Goal: Information Seeking & Learning: Learn about a topic

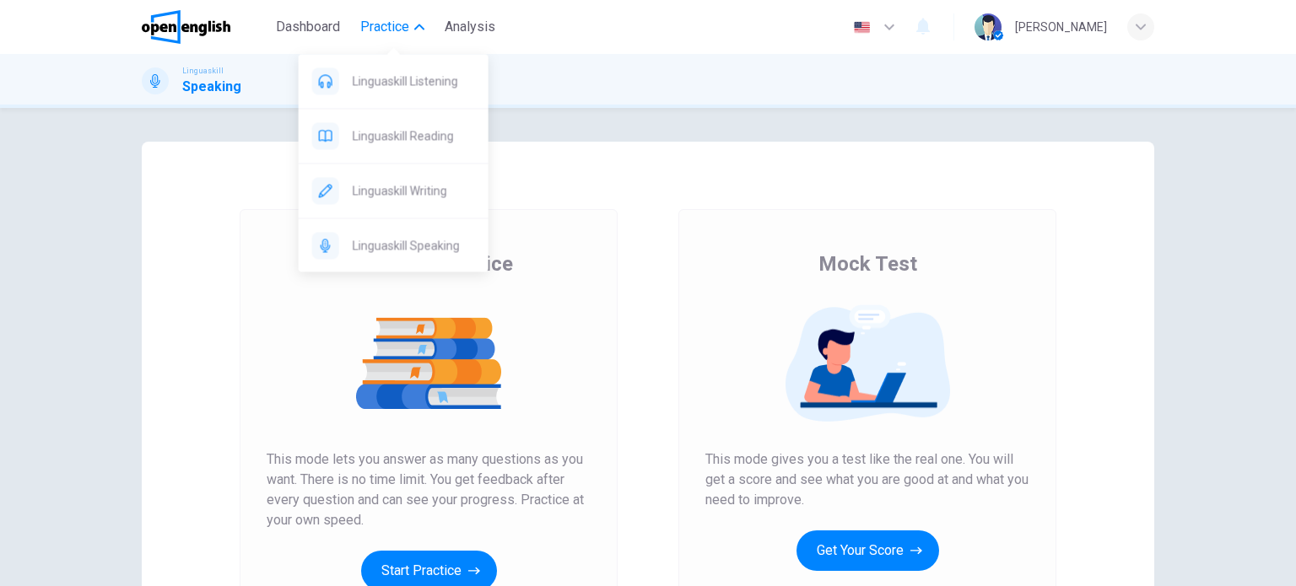
click at [405, 22] on span "Practice" at bounding box center [384, 27] width 49 height 20
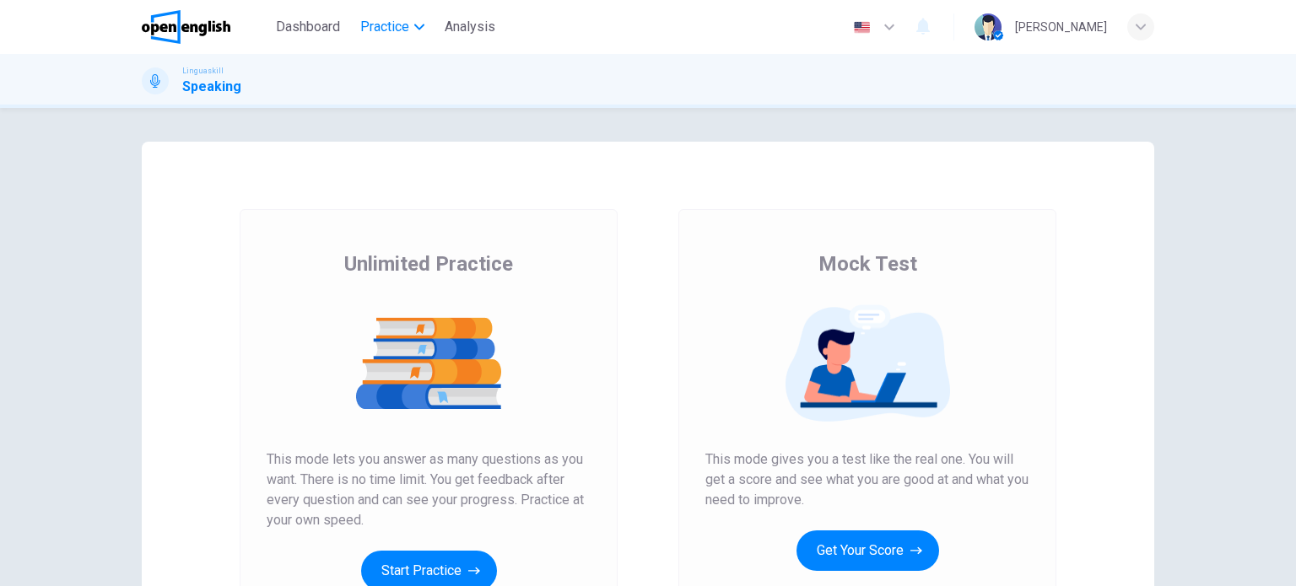
click at [405, 22] on span "Practice" at bounding box center [384, 27] width 49 height 20
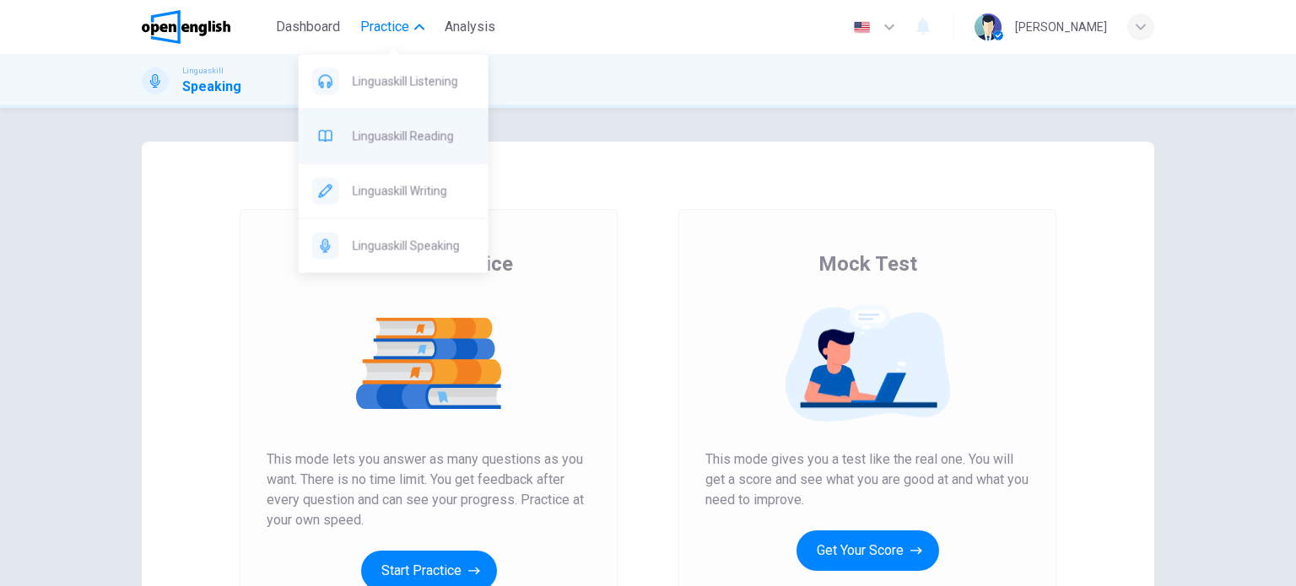
click at [431, 148] on div "Linguaskill Reading" at bounding box center [394, 136] width 190 height 54
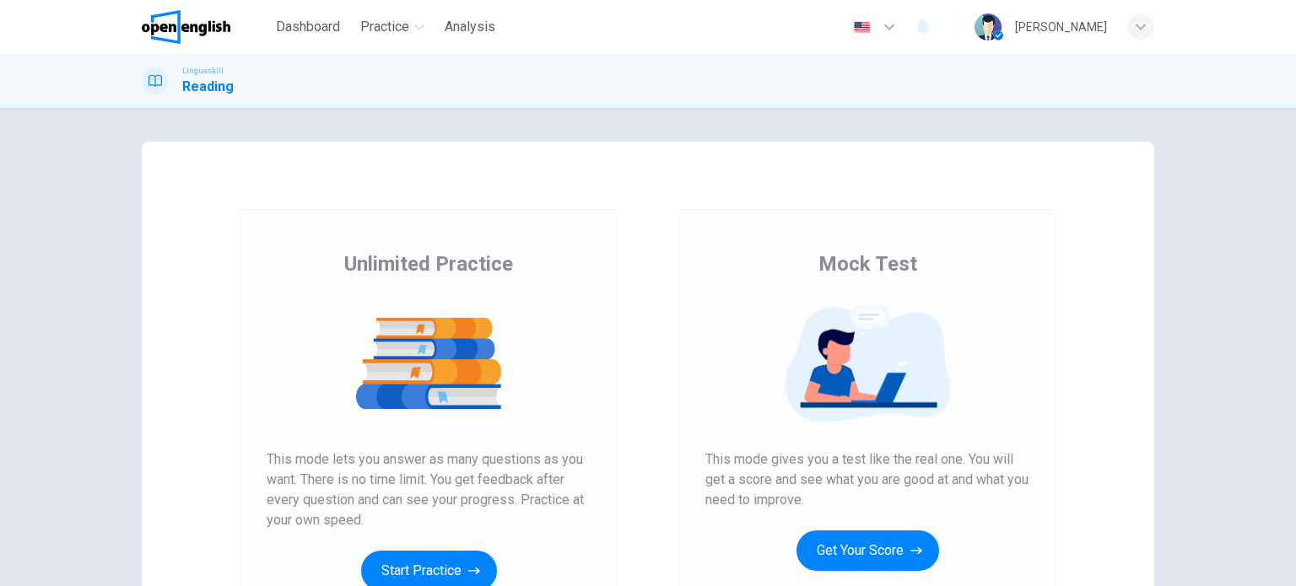
click at [564, 147] on div "Unlimited Practice Mock Test Unlimited Practice This mode lets you answer as ma…" at bounding box center [648, 435] width 1012 height 586
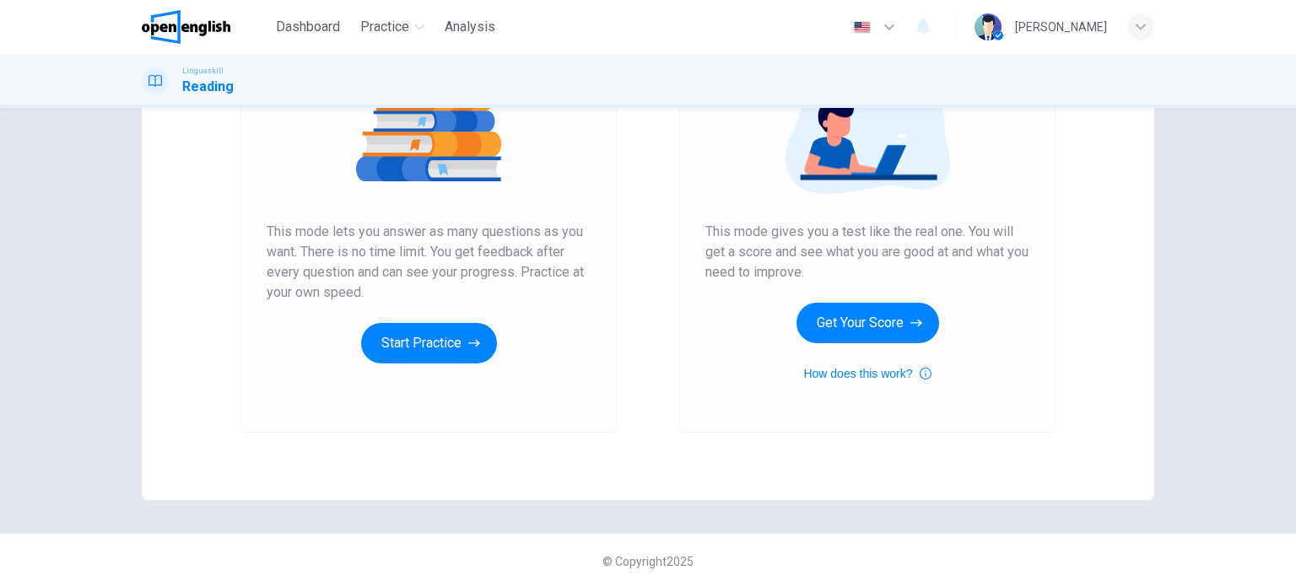
scroll to position [229, 0]
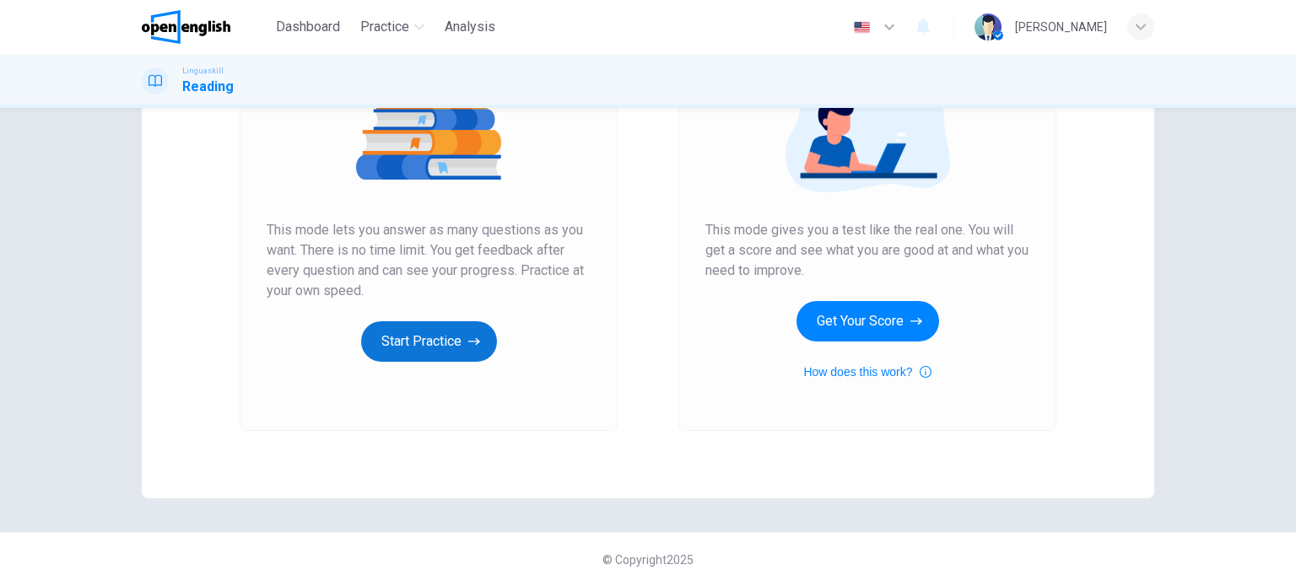
click at [405, 343] on button "Start Practice" at bounding box center [429, 341] width 136 height 40
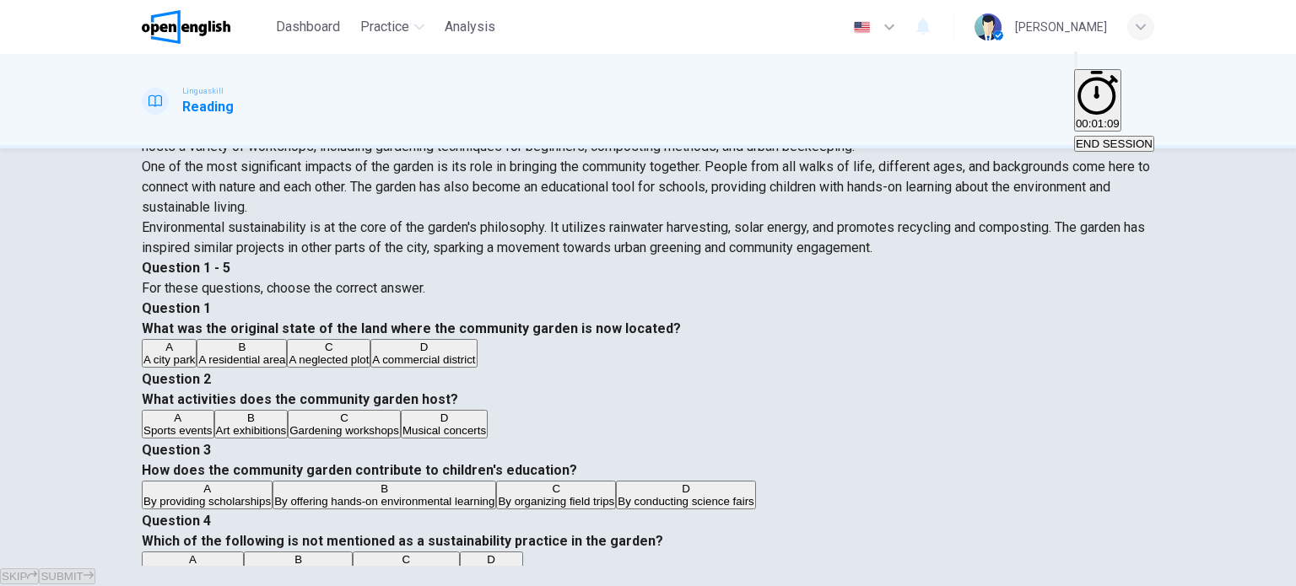
scroll to position [169, 0]
drag, startPoint x: 344, startPoint y: 245, endPoint x: 407, endPoint y: 247, distance: 62.4
click at [407, 155] on div "The garden not only offers a place for growing fruits and vegetables but has al…" at bounding box center [648, 135] width 1012 height 40
drag, startPoint x: 391, startPoint y: 247, endPoint x: 318, endPoint y: 240, distance: 72.9
click at [318, 153] on span "The garden not only offers a place for growing fruits and vegetables but has al…" at bounding box center [634, 134] width 984 height 36
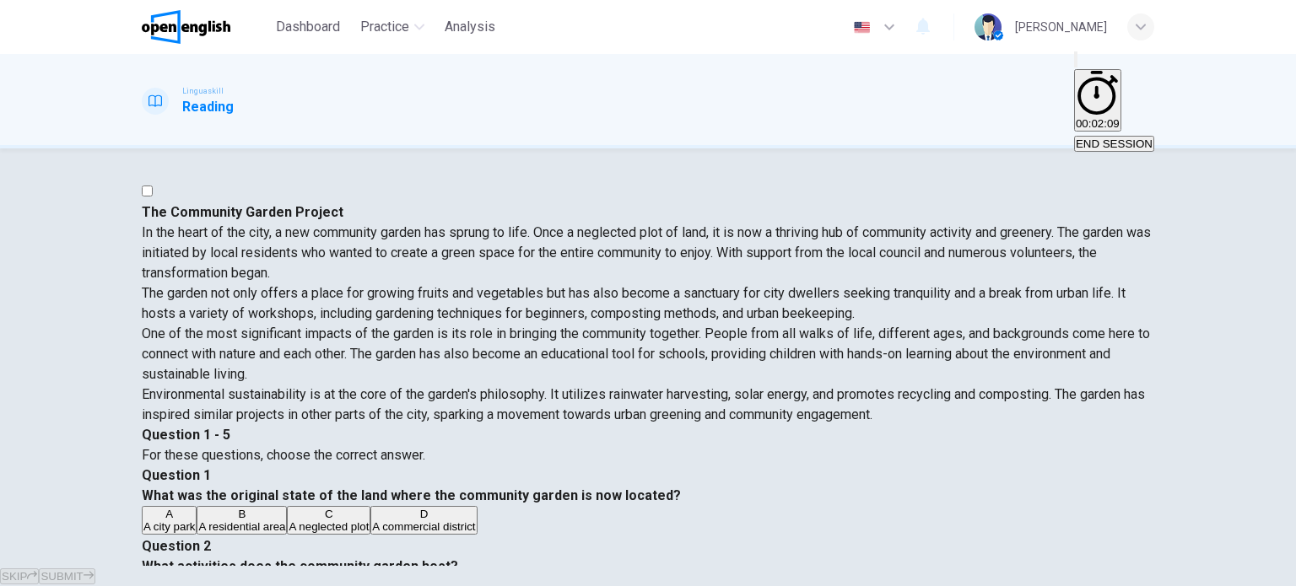
scroll to position [84, 0]
click at [369, 508] on div "C" at bounding box center [329, 514] width 80 height 13
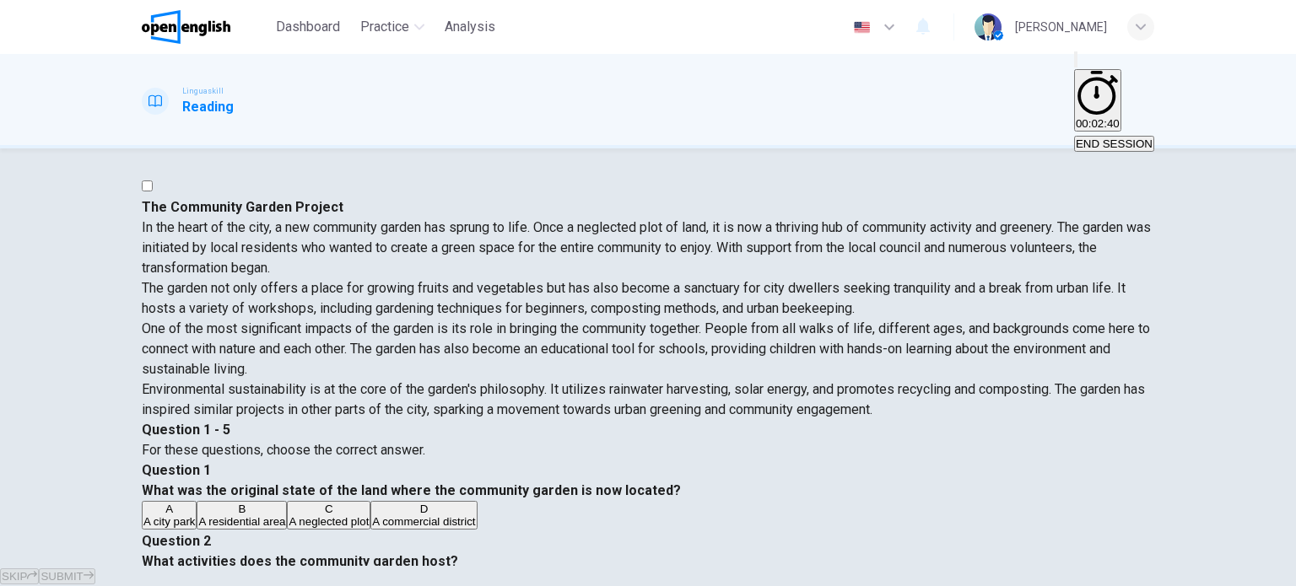
scroll to position [0, 0]
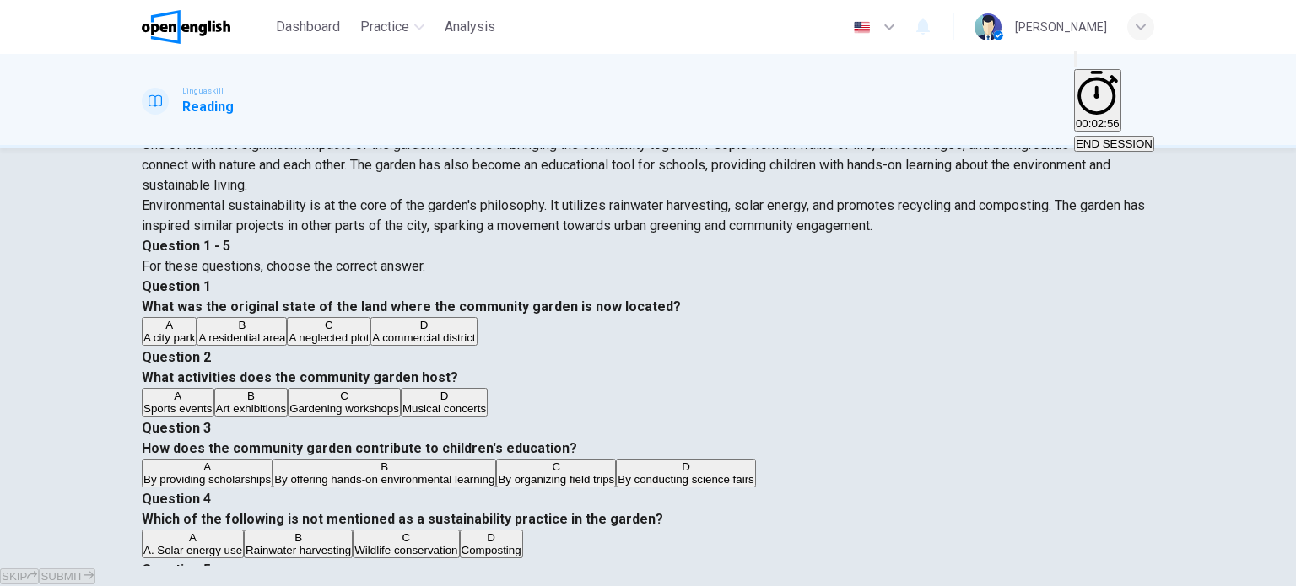
scroll to position [243, 0]
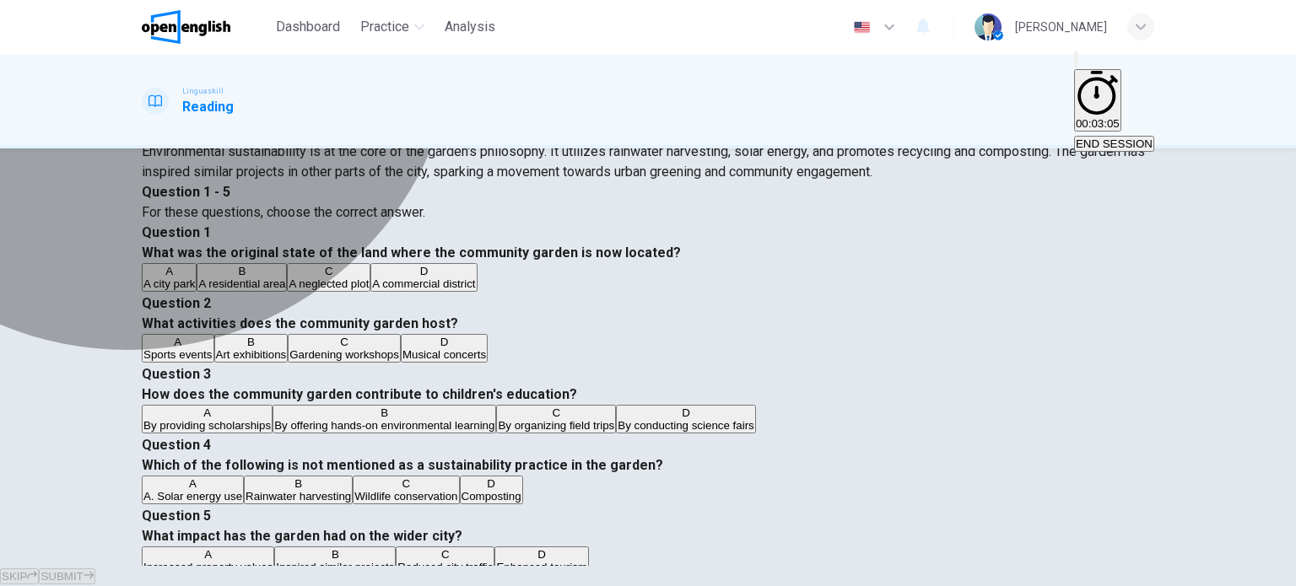
click at [457, 490] on span "Wildlife conservation" at bounding box center [405, 496] width 103 height 13
click at [394, 561] on span "Inspired similar projects" at bounding box center [335, 567] width 118 height 13
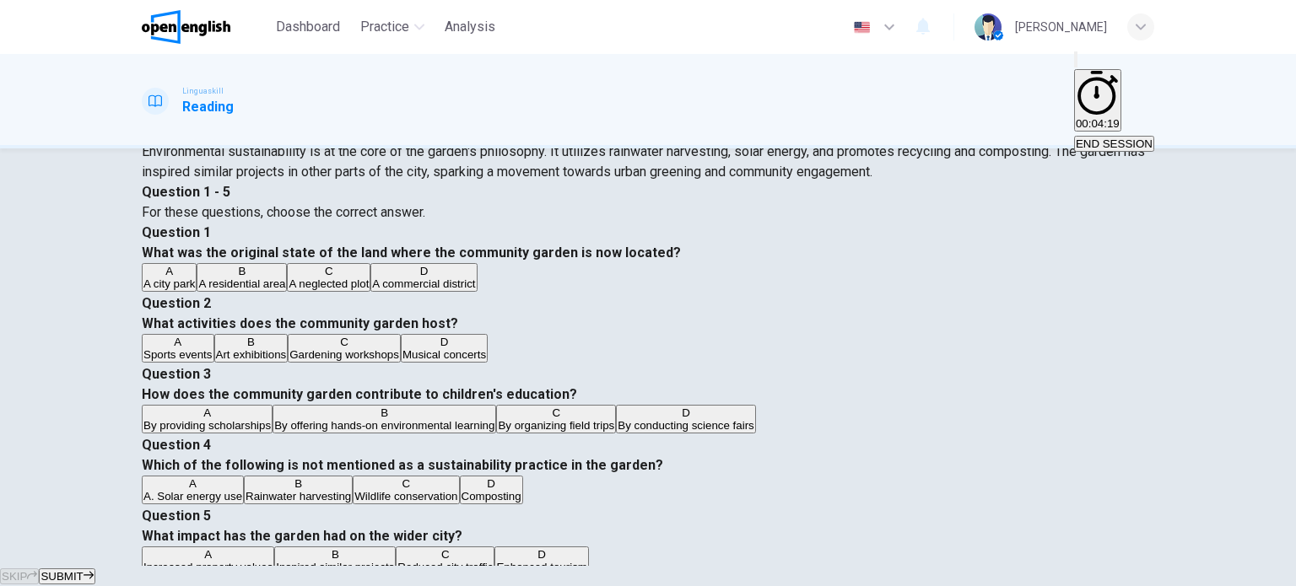
click at [94, 569] on button "SUBMIT" at bounding box center [67, 577] width 56 height 16
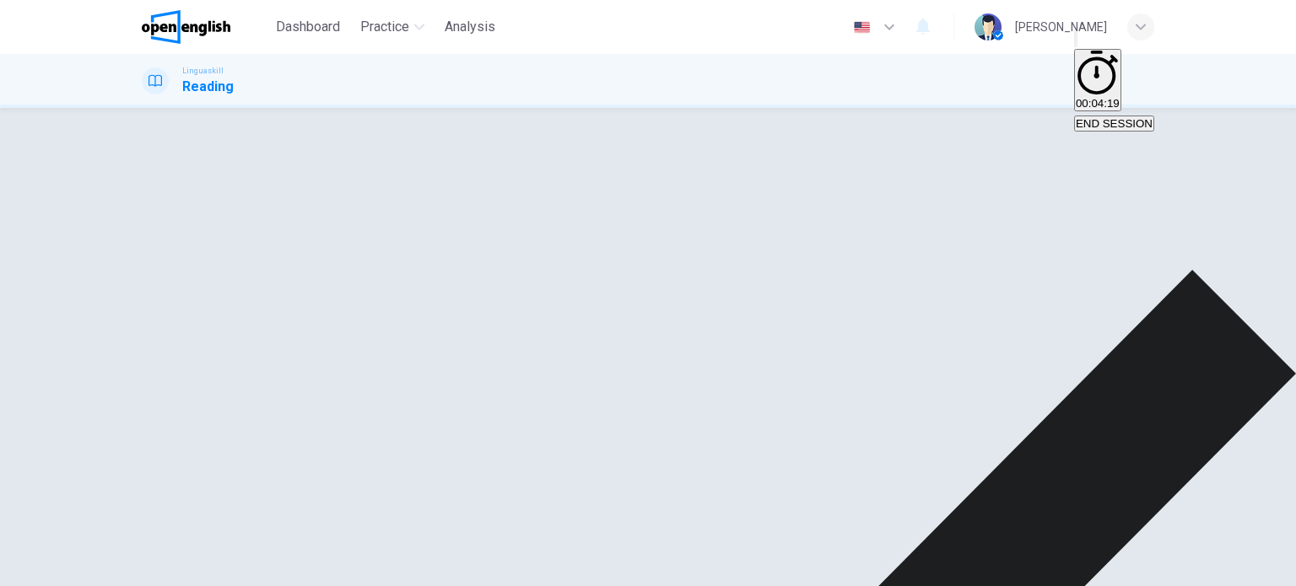
scroll to position [0, 0]
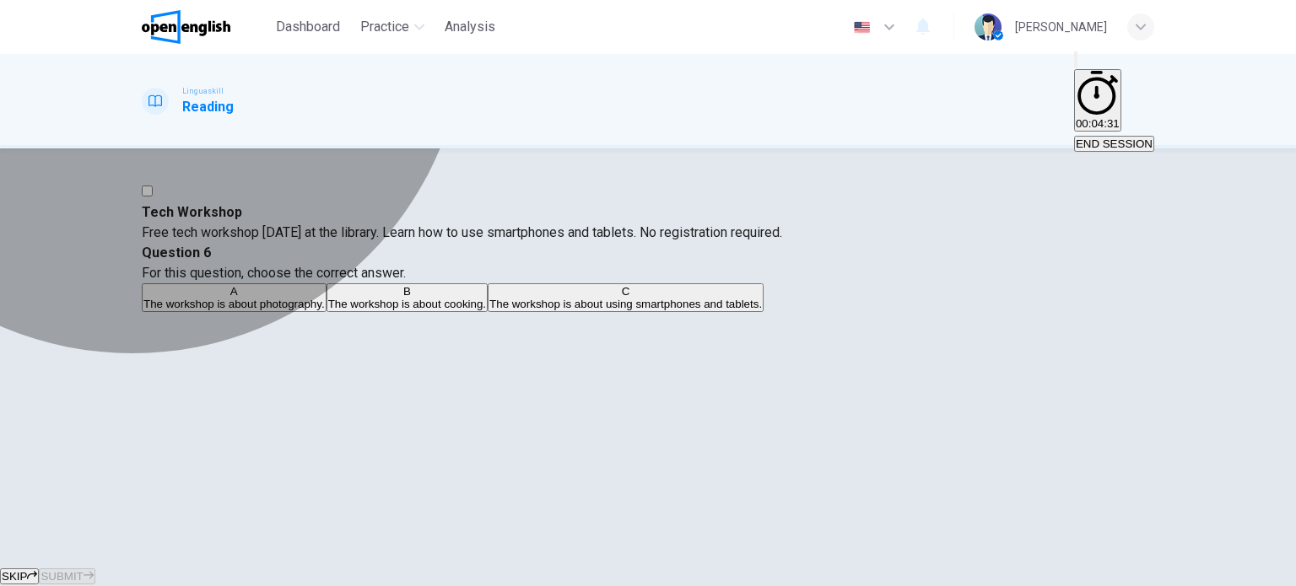
click at [762, 310] on span "The workshop is about using smartphones and tablets." at bounding box center [625, 304] width 272 height 13
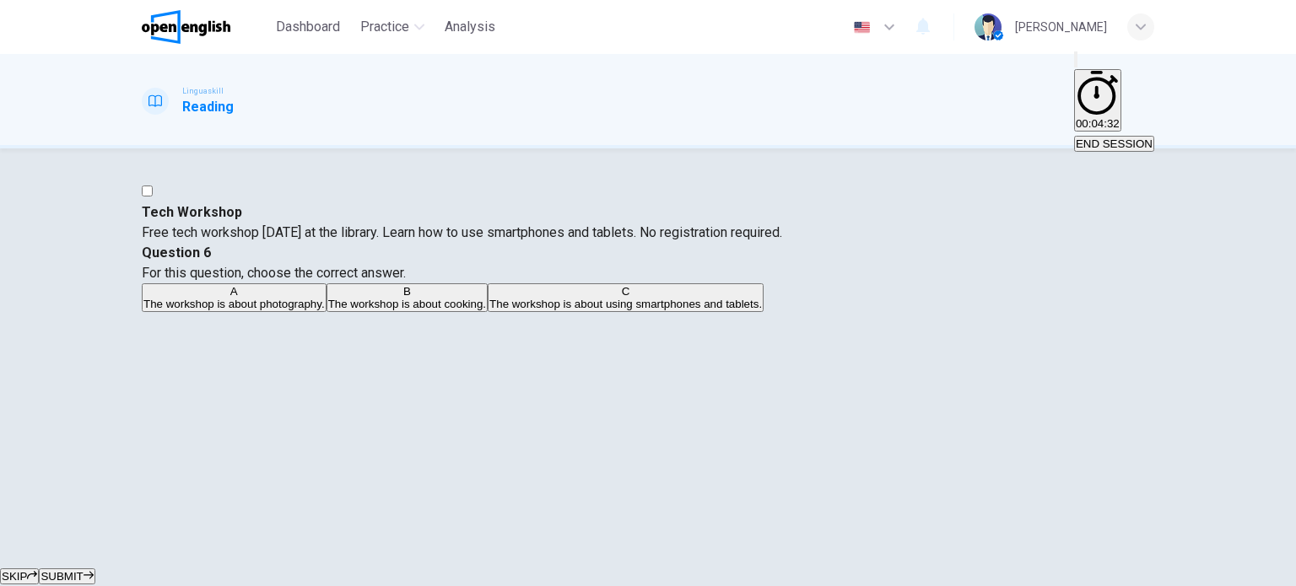
click at [94, 569] on button "SUBMIT" at bounding box center [67, 577] width 56 height 16
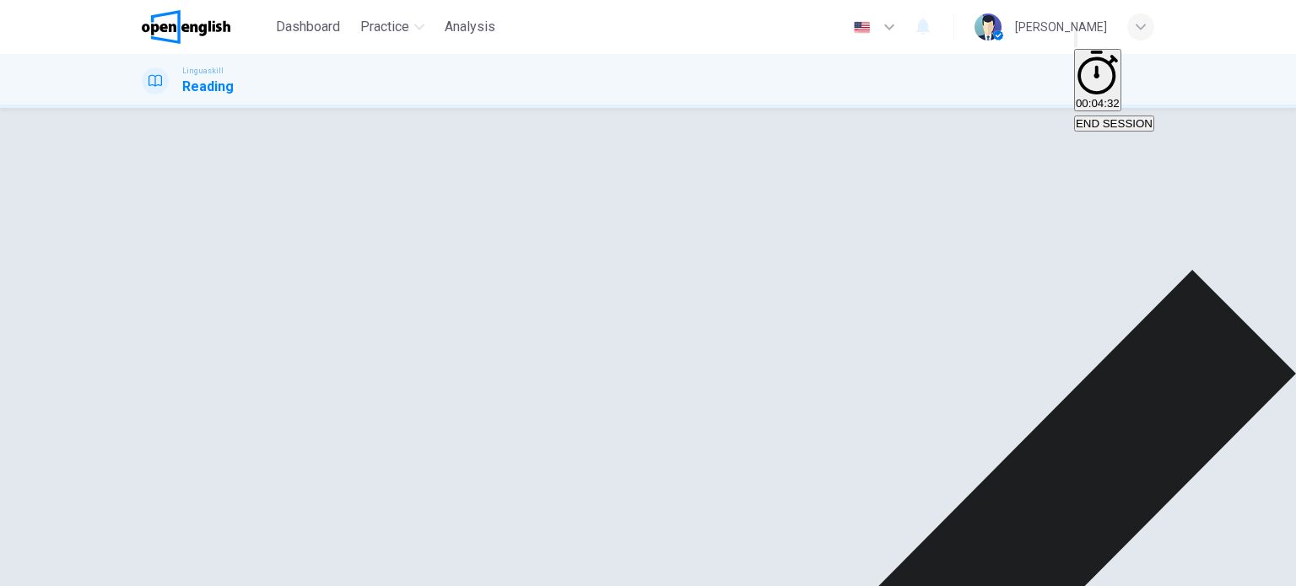
scroll to position [243, 0]
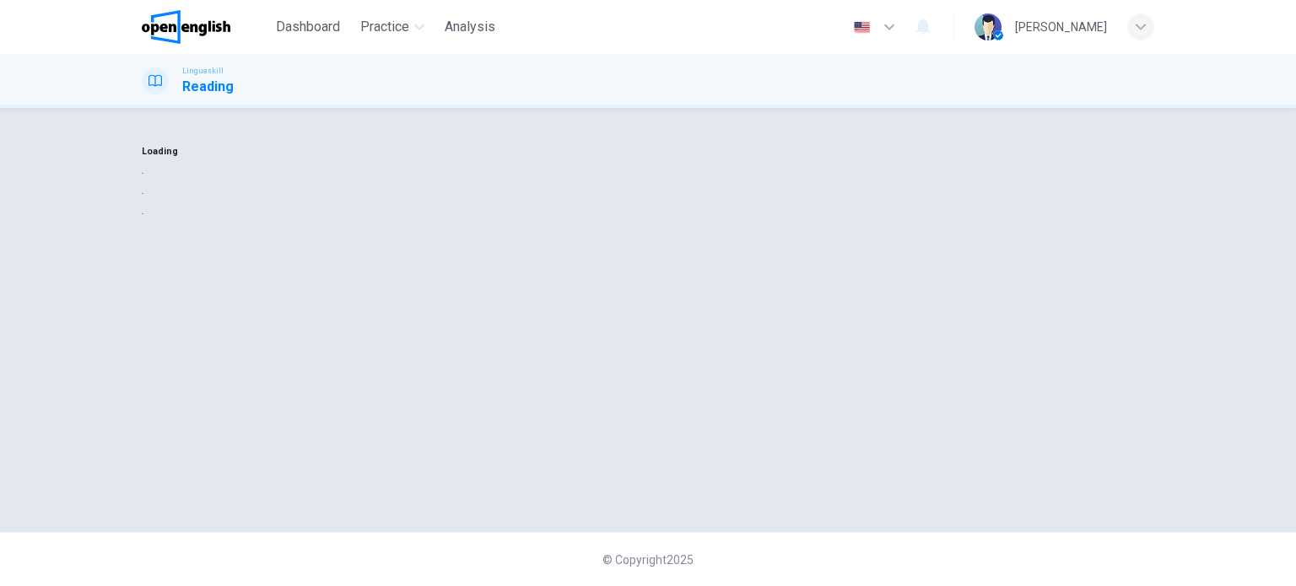
scroll to position [0, 0]
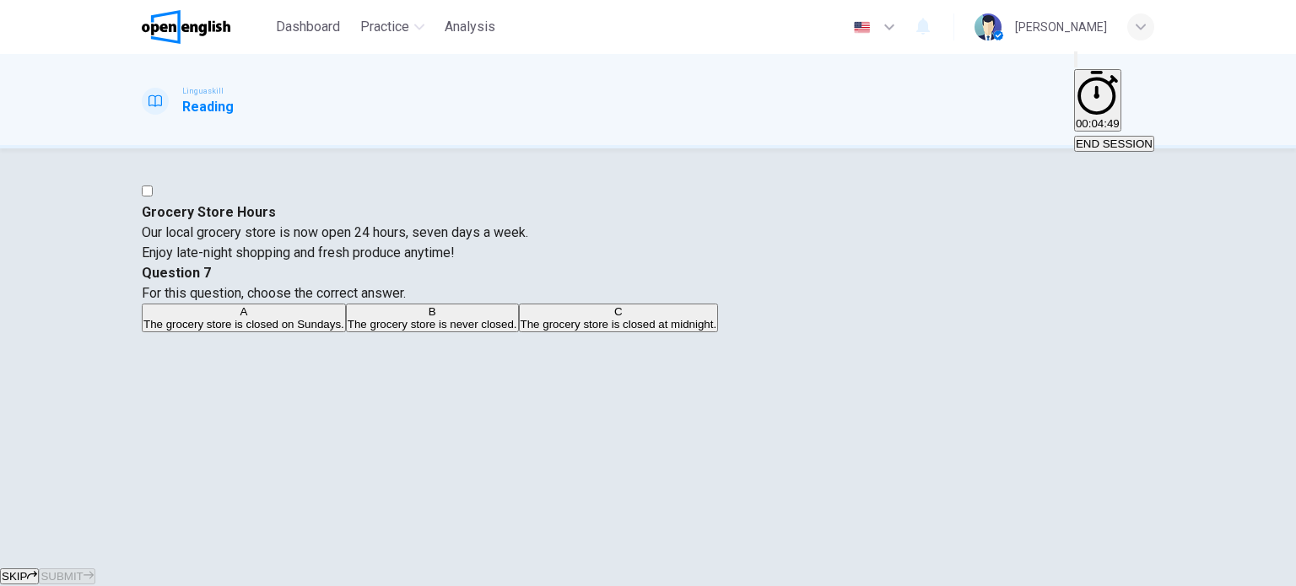
click at [519, 332] on button "B The grocery store is never closed." at bounding box center [432, 318] width 173 height 29
click at [94, 570] on icon "button" at bounding box center [89, 575] width 10 height 10
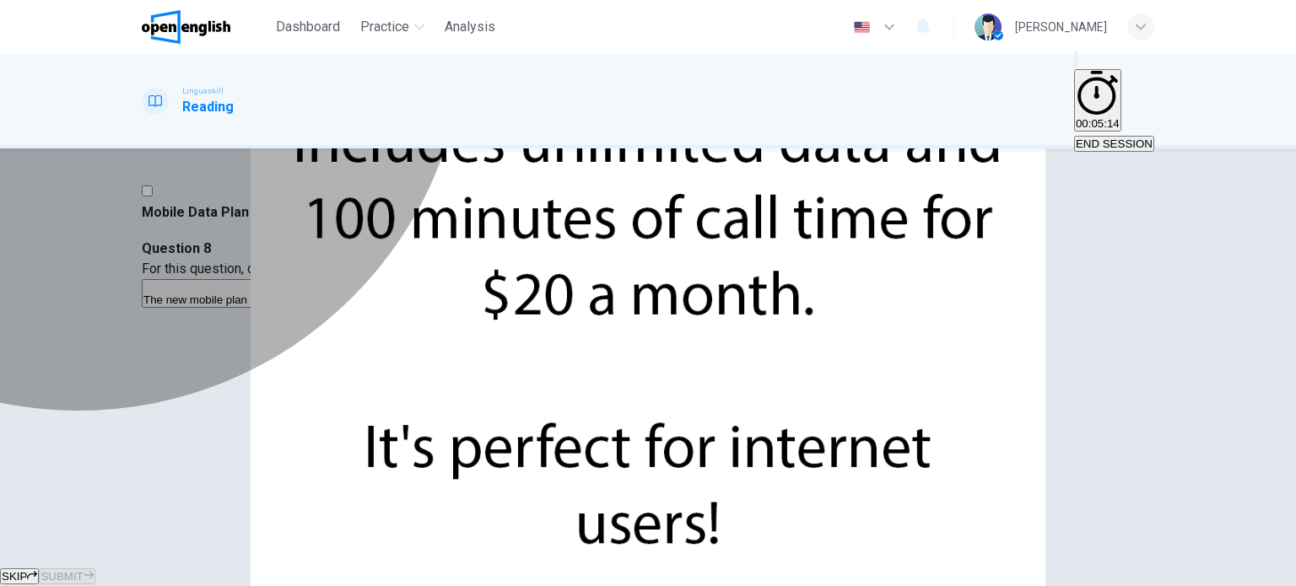
click at [368, 301] on span "The new mobile plan includes unlimited data." at bounding box center [255, 300] width 224 height 13
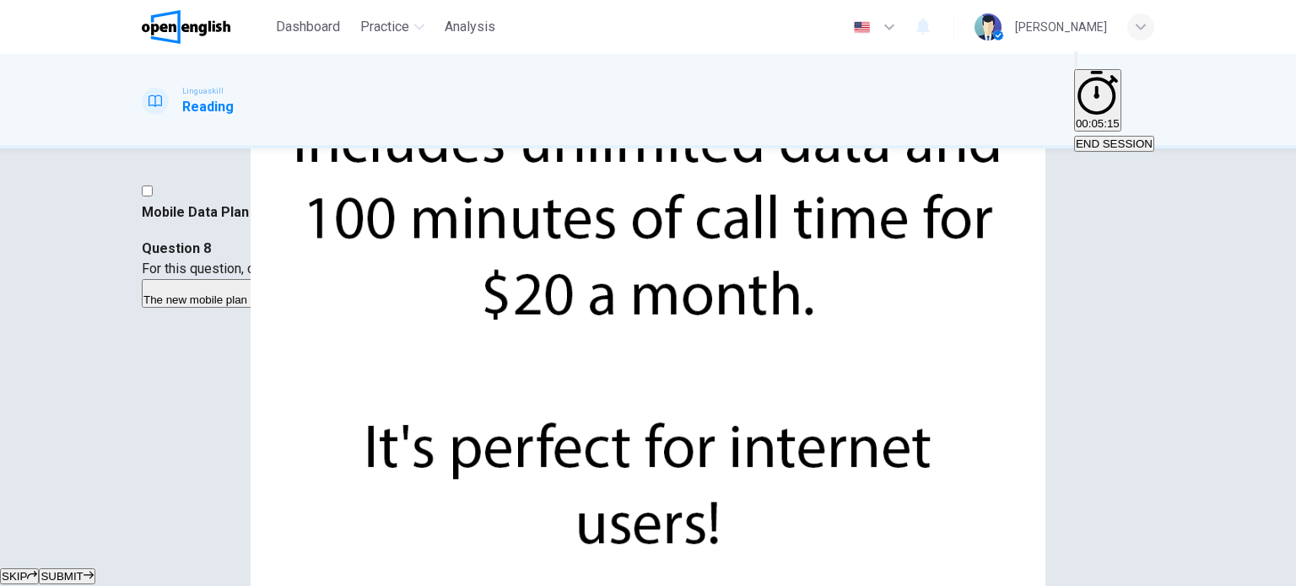
click at [94, 569] on button "SUBMIT" at bounding box center [67, 577] width 56 height 16
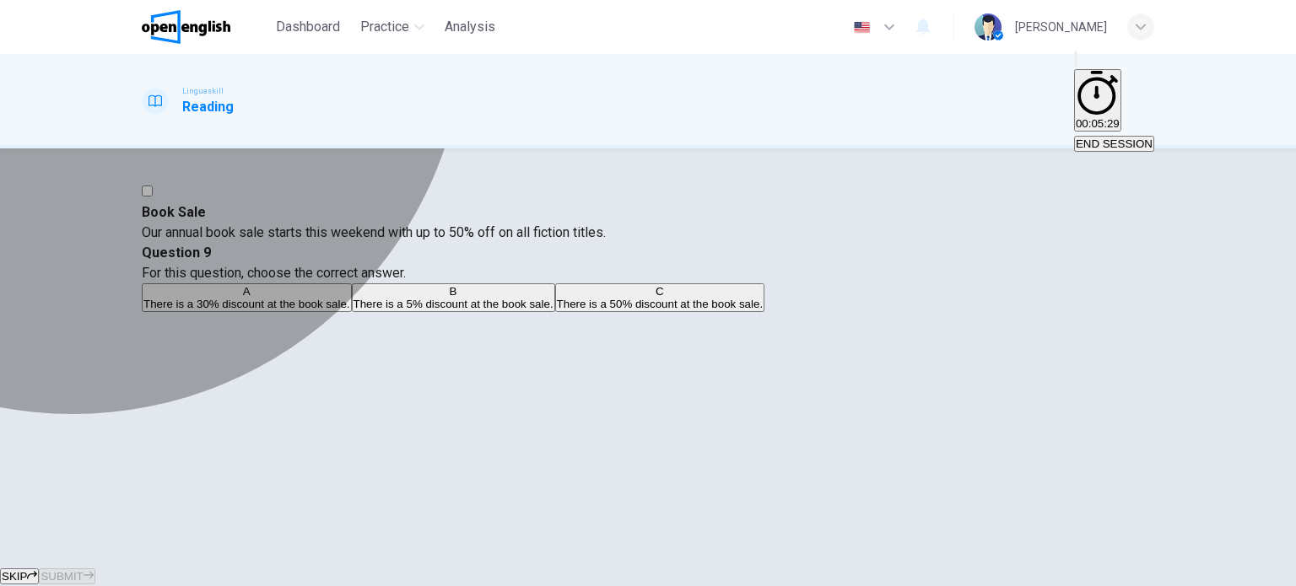
click at [731, 310] on span "There is a 50% discount at the book sale." at bounding box center [660, 304] width 207 height 13
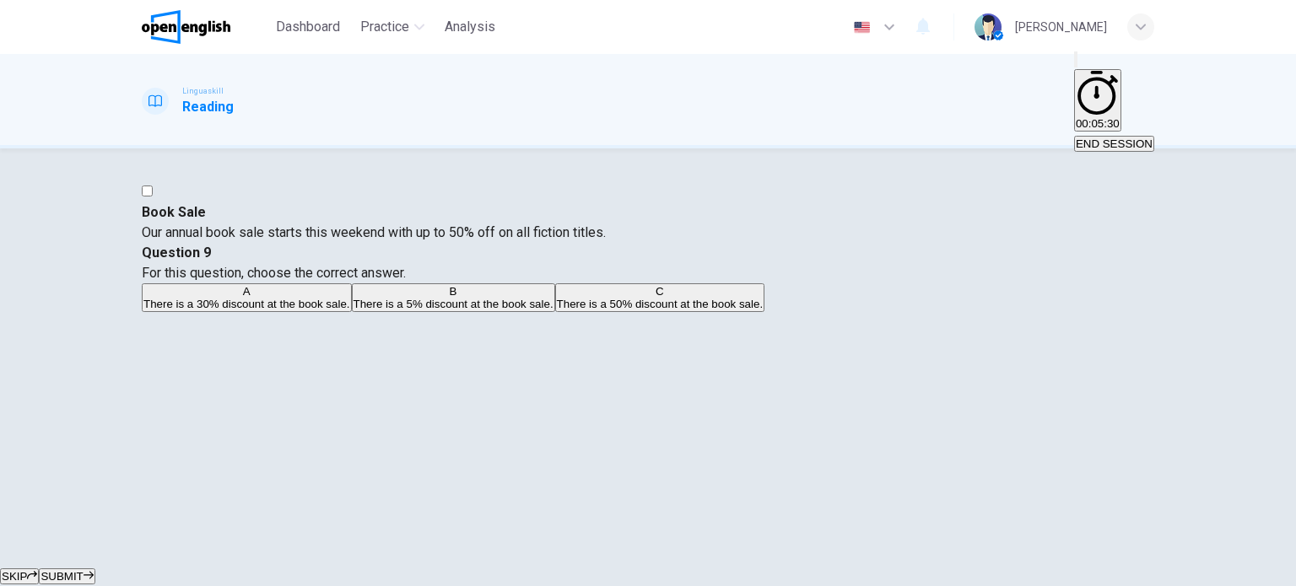
click at [94, 569] on button "SUBMIT" at bounding box center [67, 577] width 56 height 16
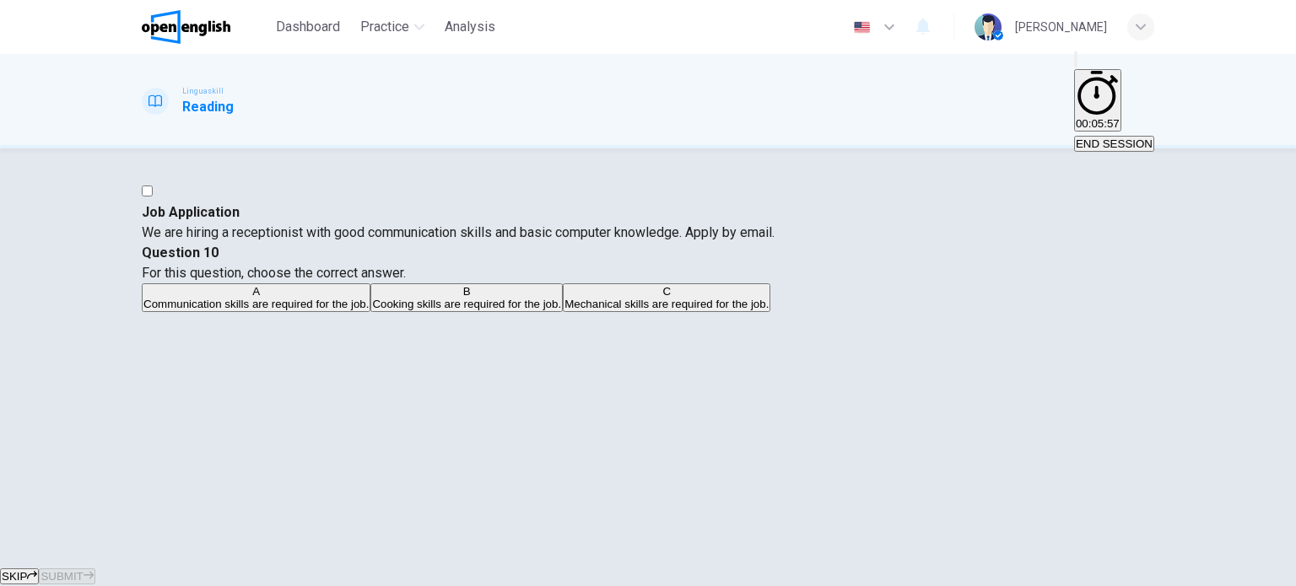
click at [369, 298] on div "A" at bounding box center [255, 291] width 225 height 13
click at [83, 570] on span "SUBMIT" at bounding box center [61, 576] width 42 height 13
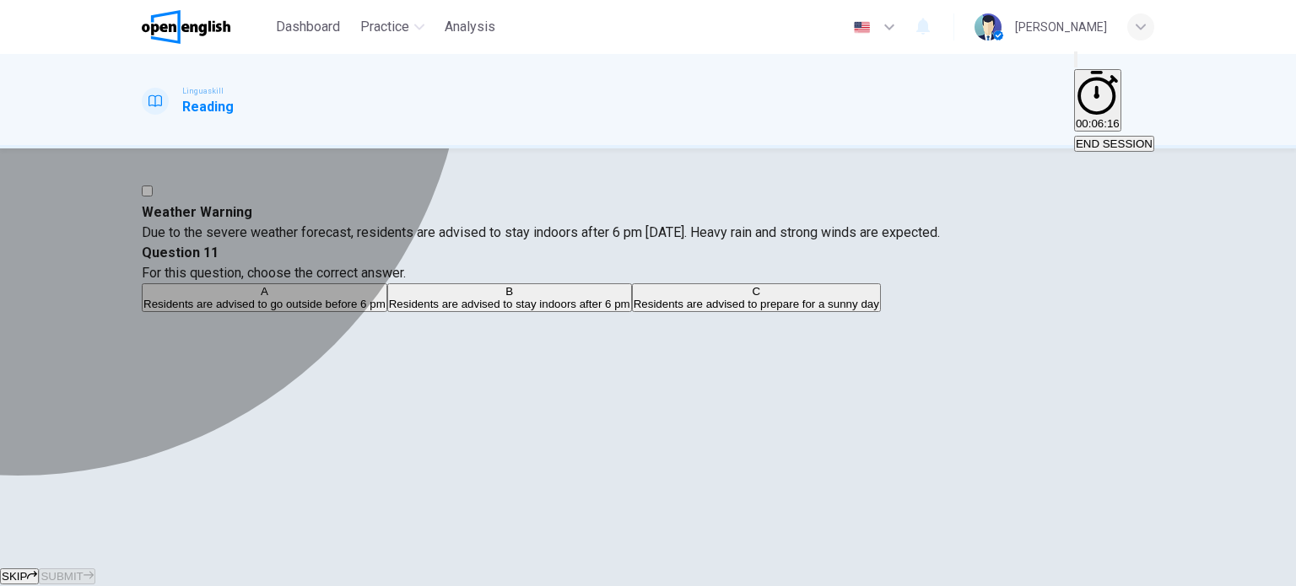
click at [630, 298] on div "B" at bounding box center [509, 291] width 241 height 13
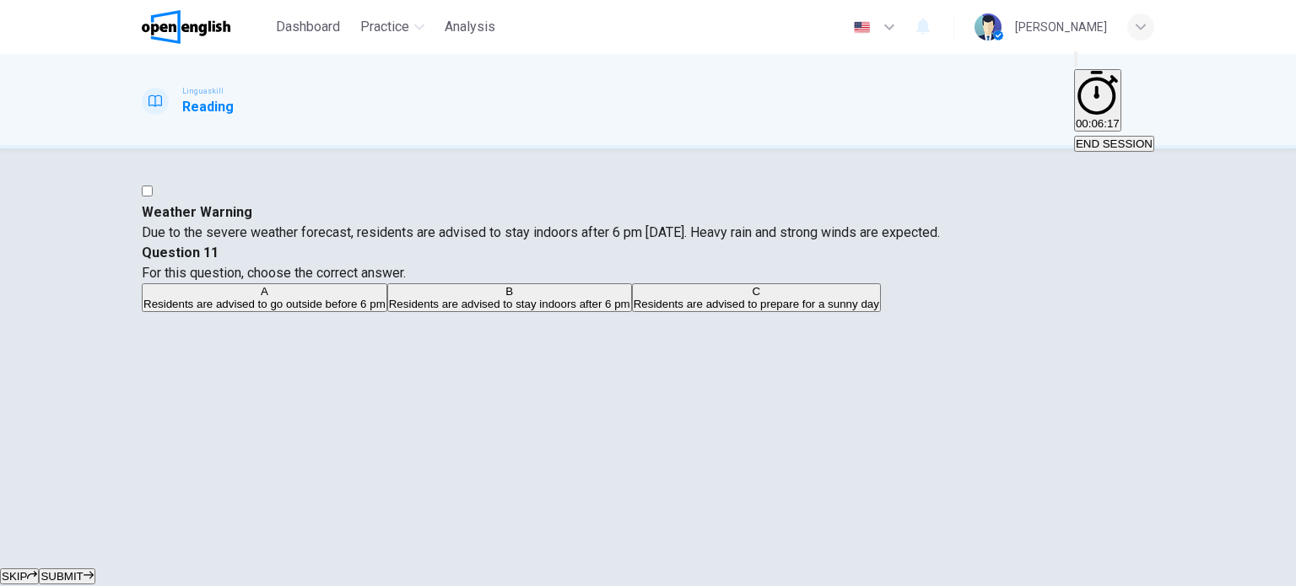
click at [83, 570] on span "SUBMIT" at bounding box center [61, 576] width 42 height 13
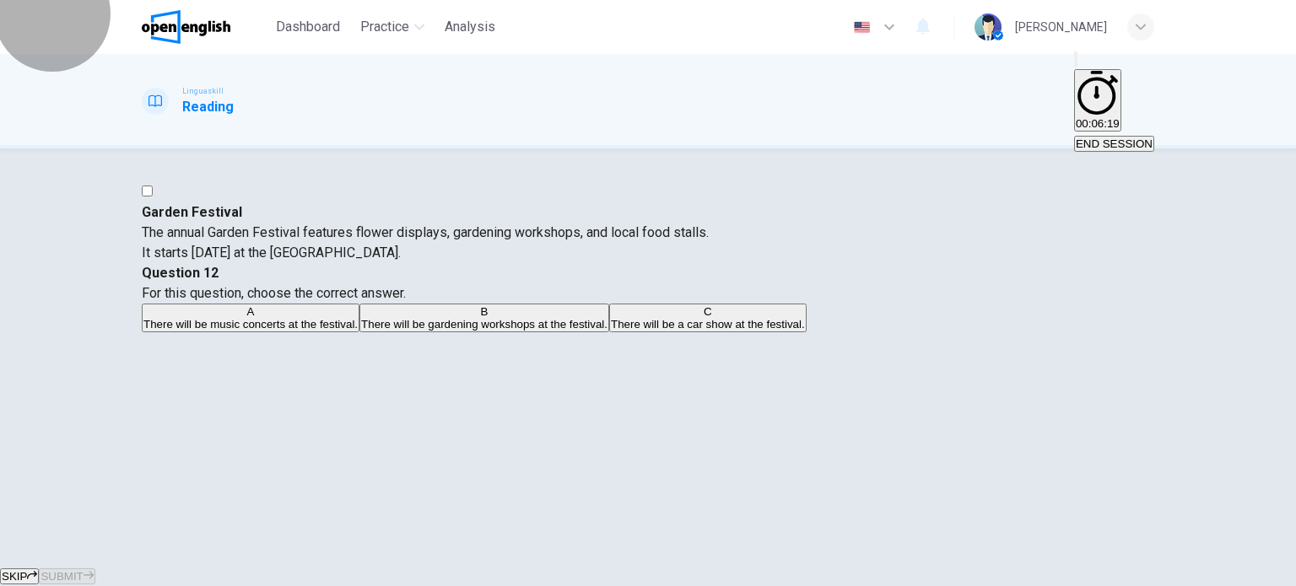
click at [1106, 138] on span "END SESSION" at bounding box center [1114, 144] width 77 height 13
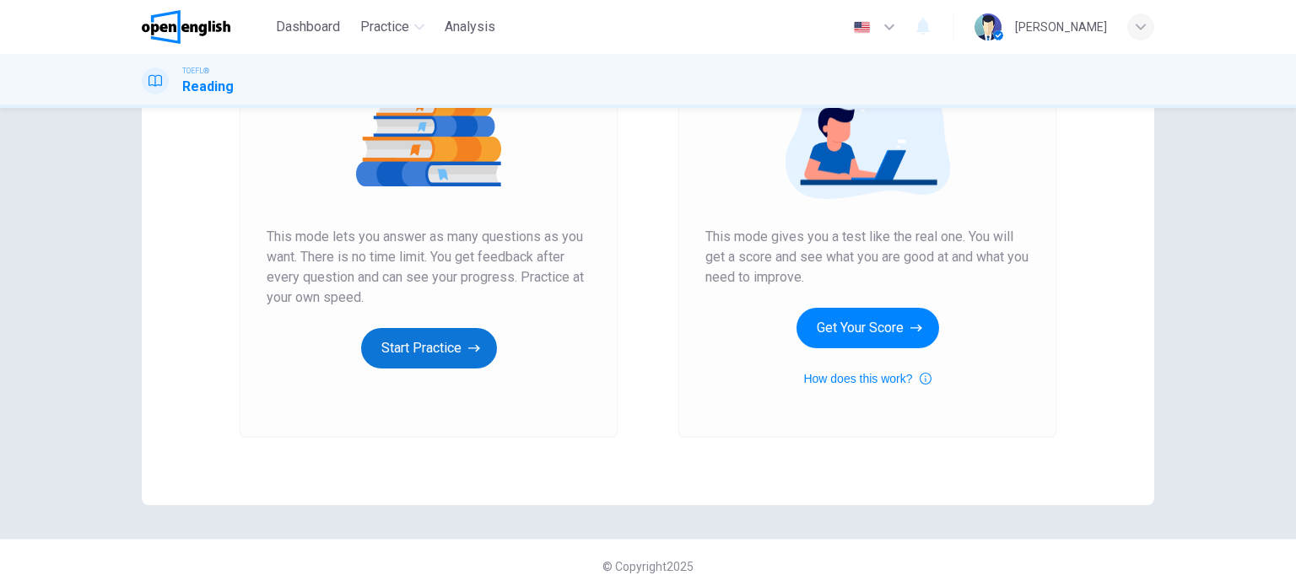
scroll to position [229, 0]
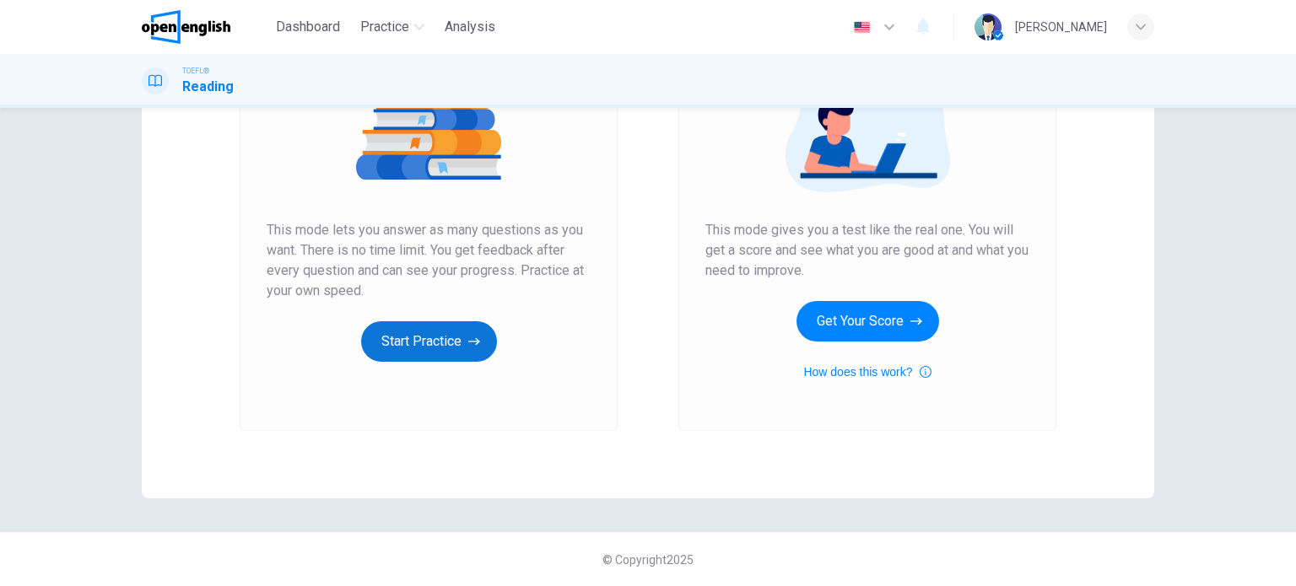
click at [475, 332] on button "Start Practice" at bounding box center [429, 341] width 136 height 40
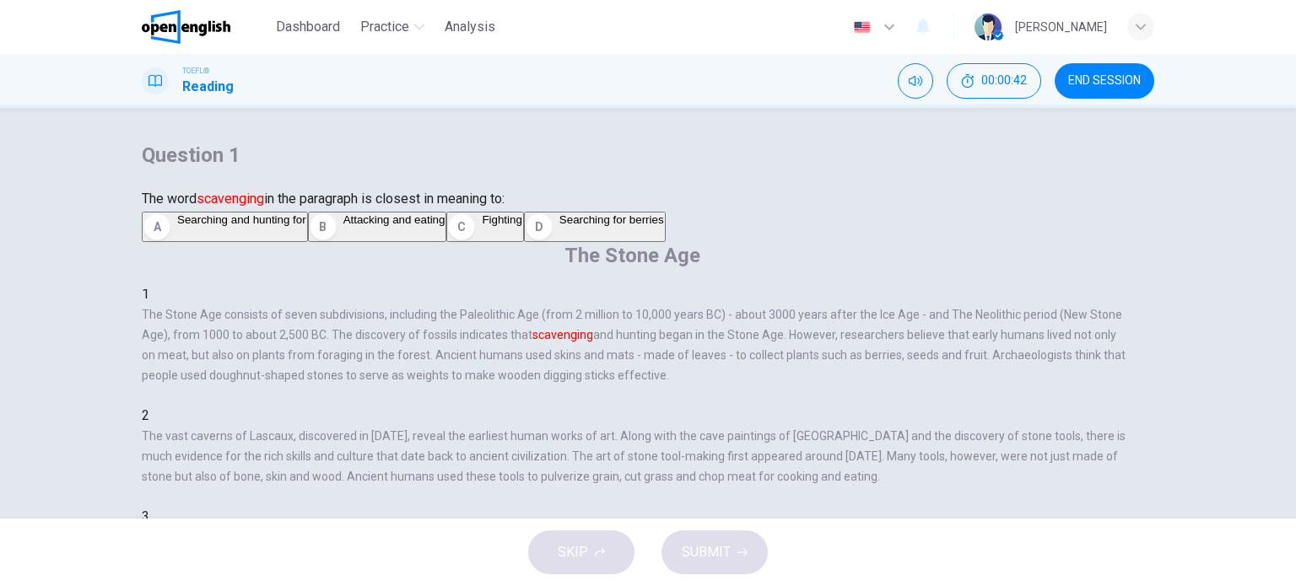
scroll to position [0, 0]
click at [482, 226] on span "Fighting" at bounding box center [502, 219] width 40 height 13
click at [734, 546] on button "SUBMIT" at bounding box center [714, 553] width 106 height 44
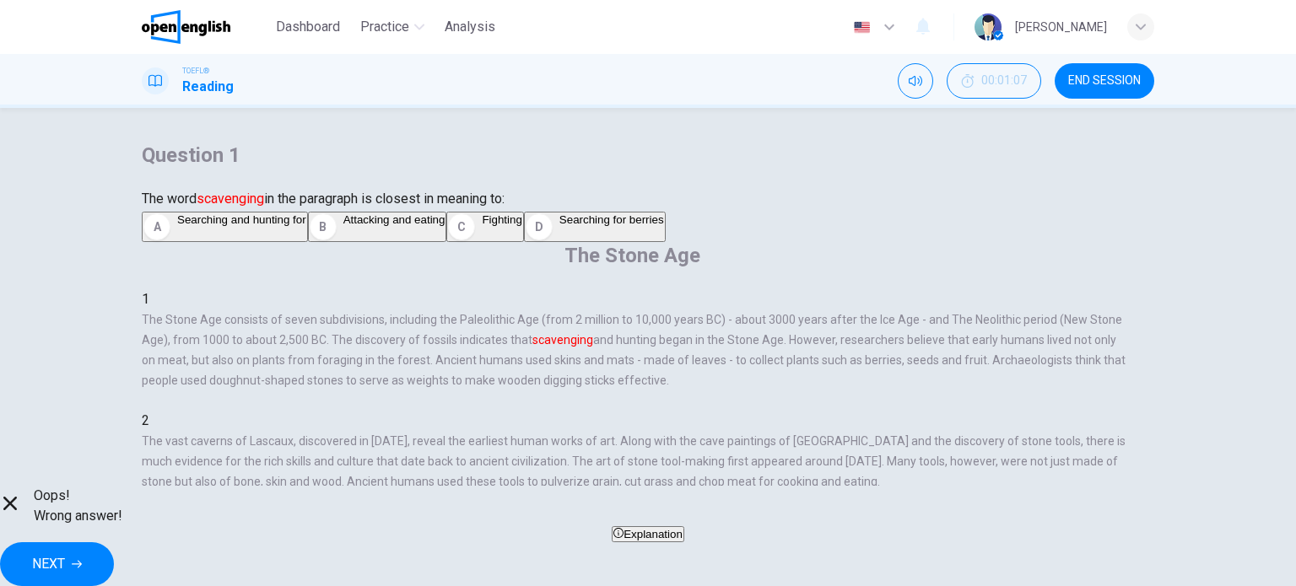
drag, startPoint x: 310, startPoint y: 286, endPoint x: 404, endPoint y: 273, distance: 94.5
click at [404, 242] on div "A Searching and hunting for B Attacking and eating C Fighting D Searching for b…" at bounding box center [648, 225] width 1012 height 33
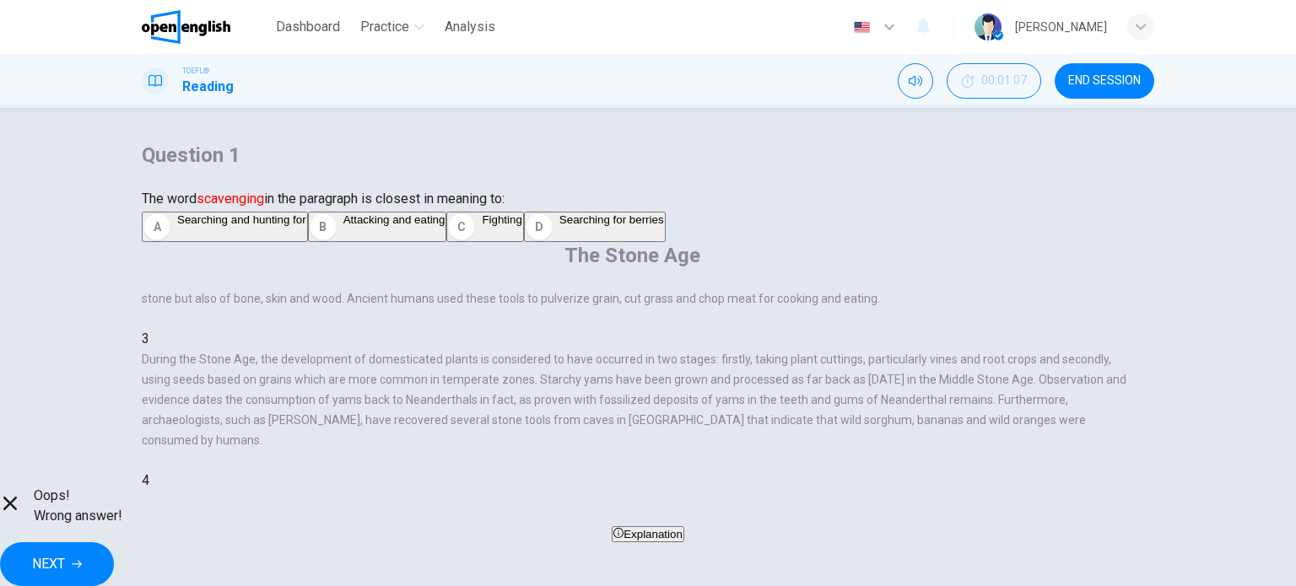
scroll to position [506, 0]
click at [656, 541] on span "Explanation" at bounding box center [652, 534] width 59 height 13
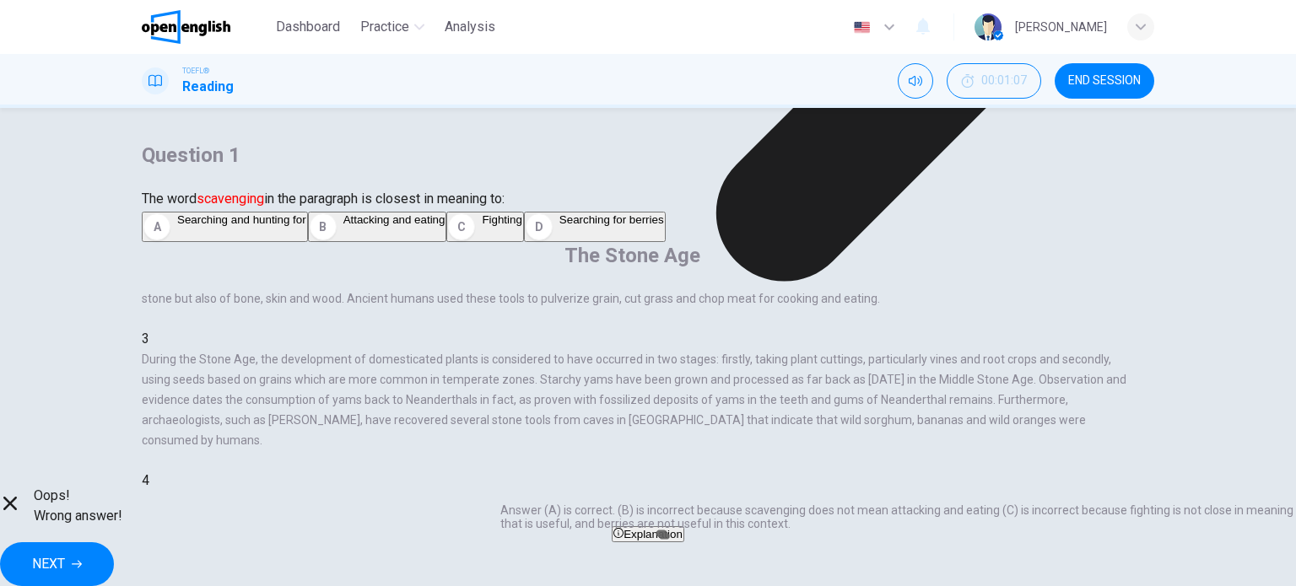
click at [884, 296] on div "1 The Stone Age consists of seven subdivisions, including the Paleolithic Age (…" at bounding box center [646, 531] width 1008 height 485
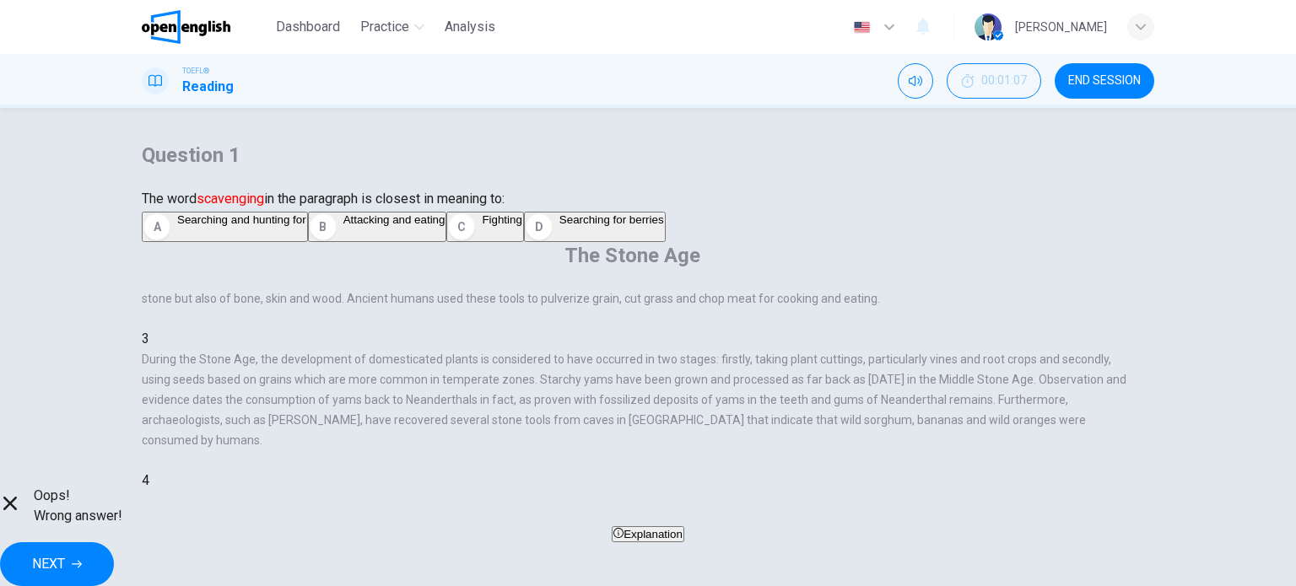
click at [114, 542] on button "NEXT" at bounding box center [57, 564] width 114 height 44
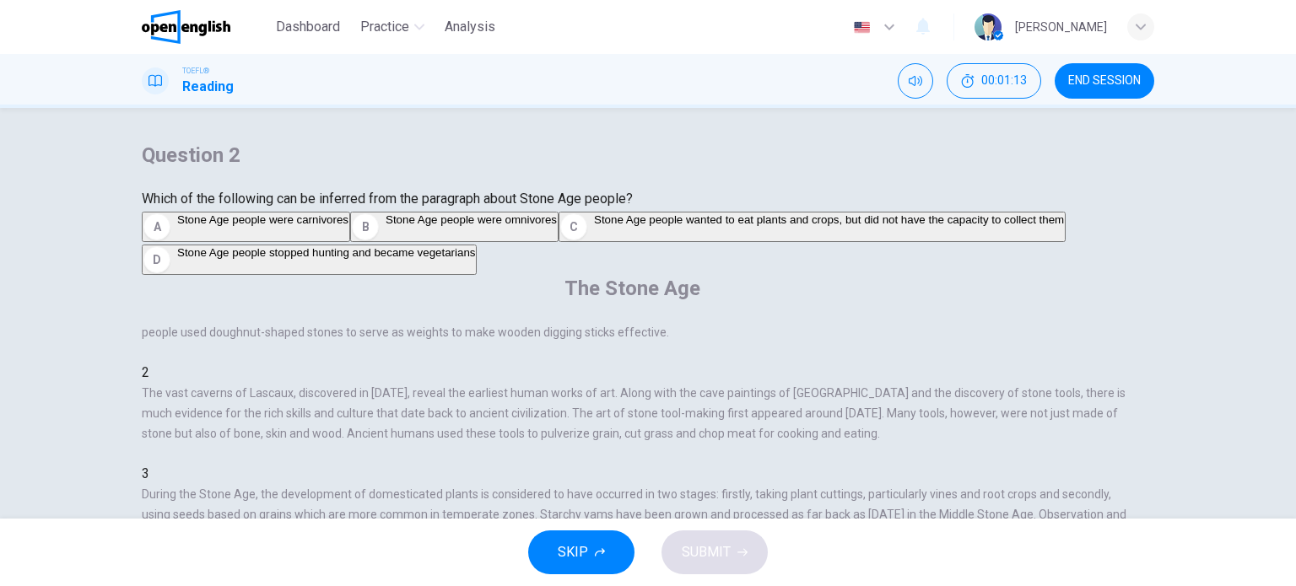
scroll to position [0, 0]
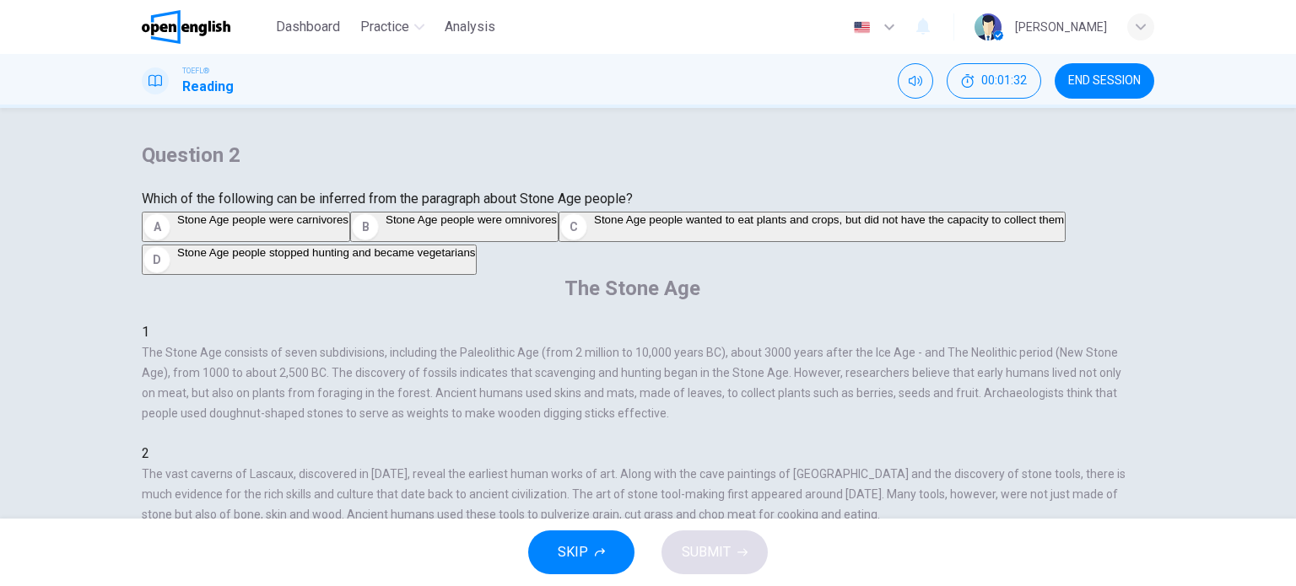
click at [386, 226] on span "Stone Age people were omnivores" at bounding box center [471, 219] width 171 height 13
click at [712, 558] on span "SUBMIT" at bounding box center [706, 553] width 49 height 24
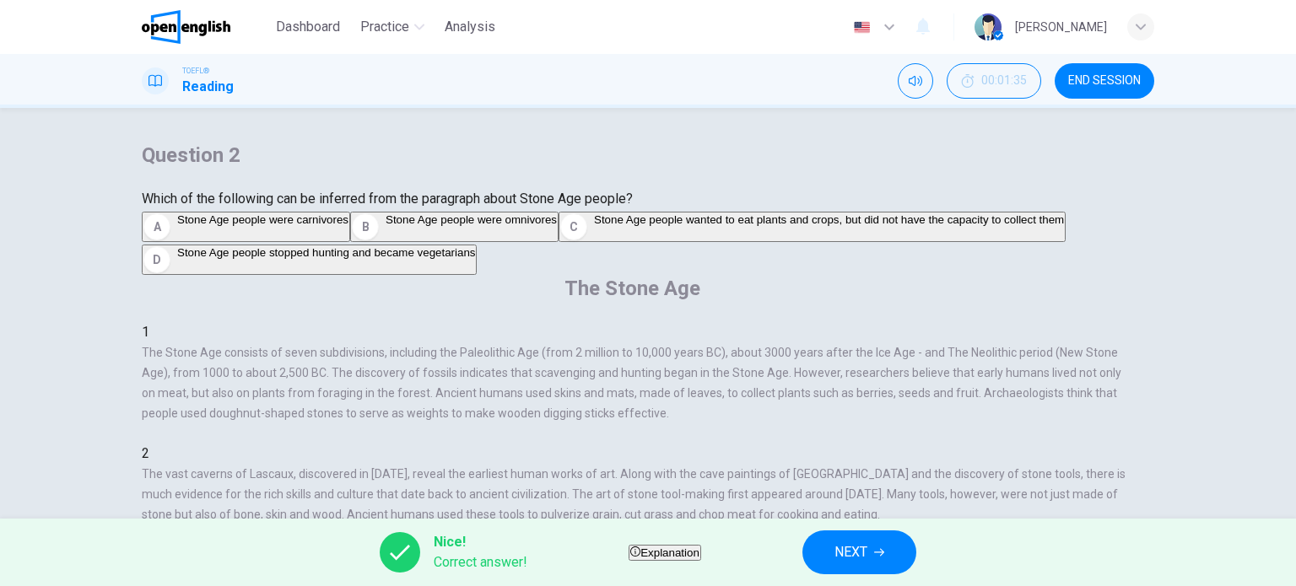
click at [867, 549] on span "NEXT" at bounding box center [850, 553] width 33 height 24
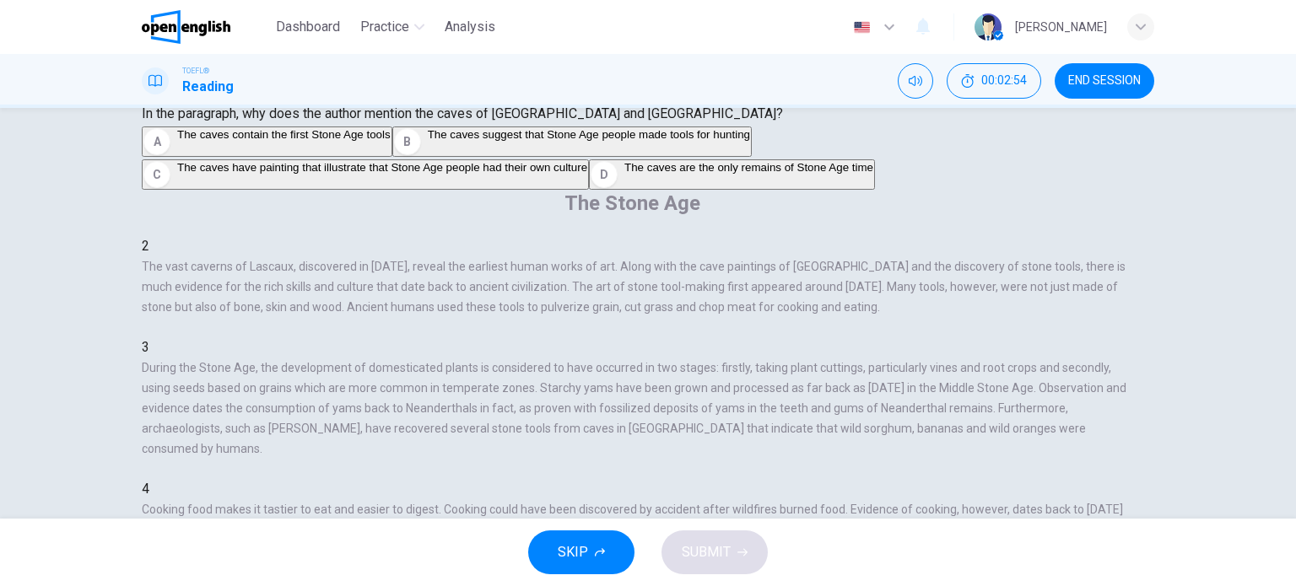
scroll to position [84, 0]
click at [343, 175] on span "The caves have painting that illustrate that Stone Age people had their own cul…" at bounding box center [382, 168] width 410 height 13
click at [696, 549] on span "SUBMIT" at bounding box center [706, 553] width 49 height 24
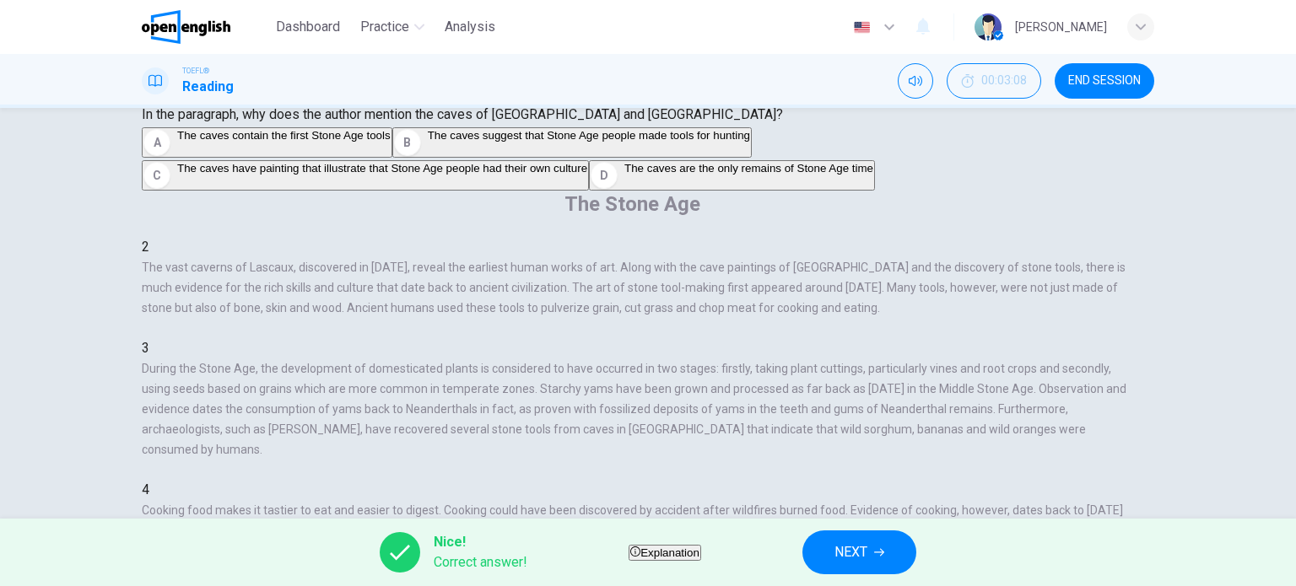
click at [867, 543] on span "NEXT" at bounding box center [850, 553] width 33 height 24
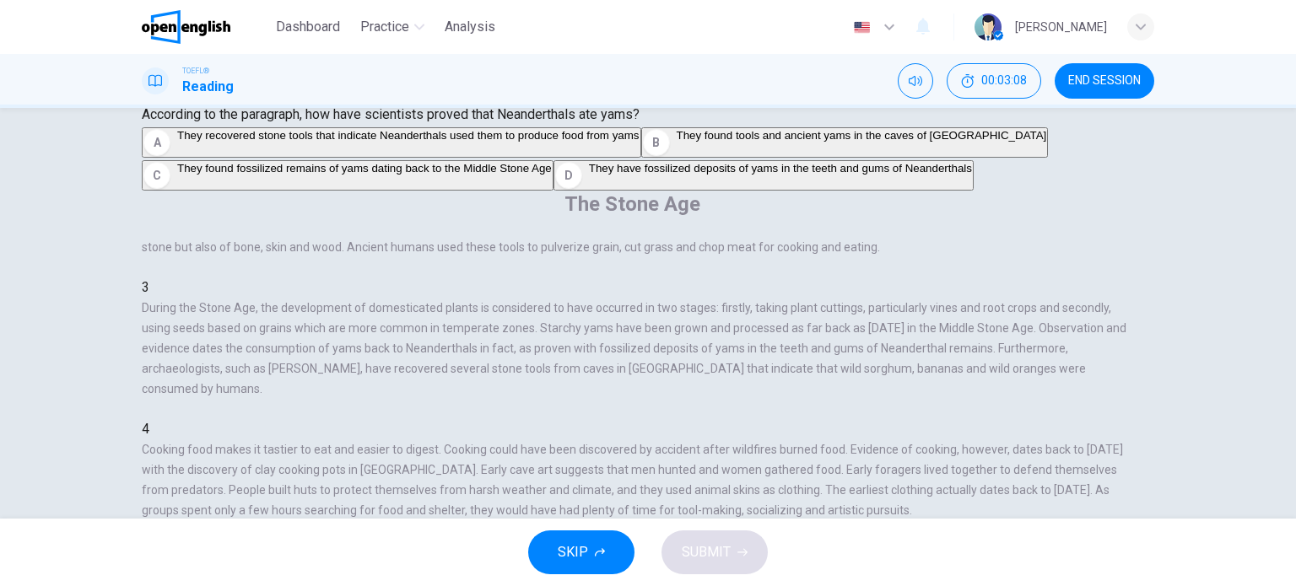
scroll to position [267, 0]
click at [589, 175] on span "They have fossilized deposits of yams in the teeth and gums of Neanderthals" at bounding box center [780, 168] width 383 height 13
click at [735, 555] on button "SUBMIT" at bounding box center [714, 553] width 106 height 44
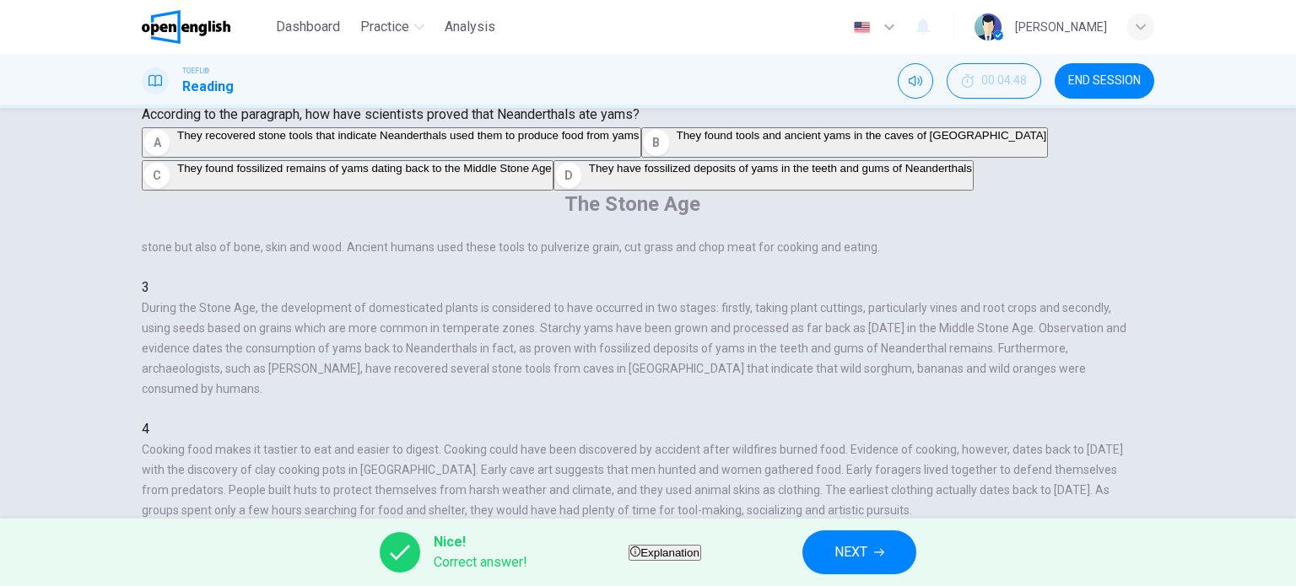
scroll to position [0, 0]
